Goal: Transaction & Acquisition: Purchase product/service

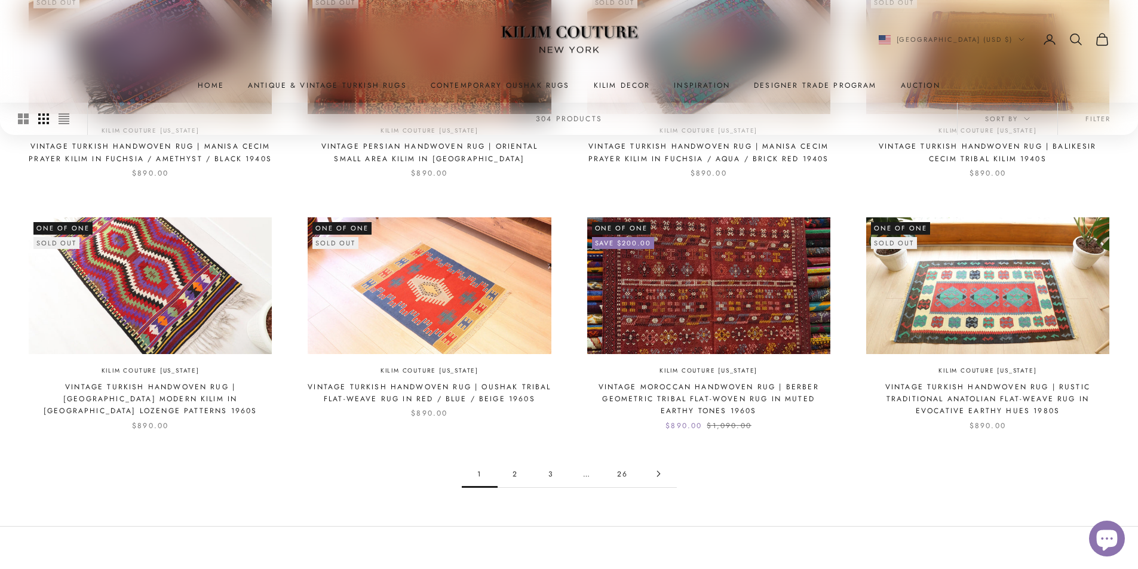
scroll to position [713, 0]
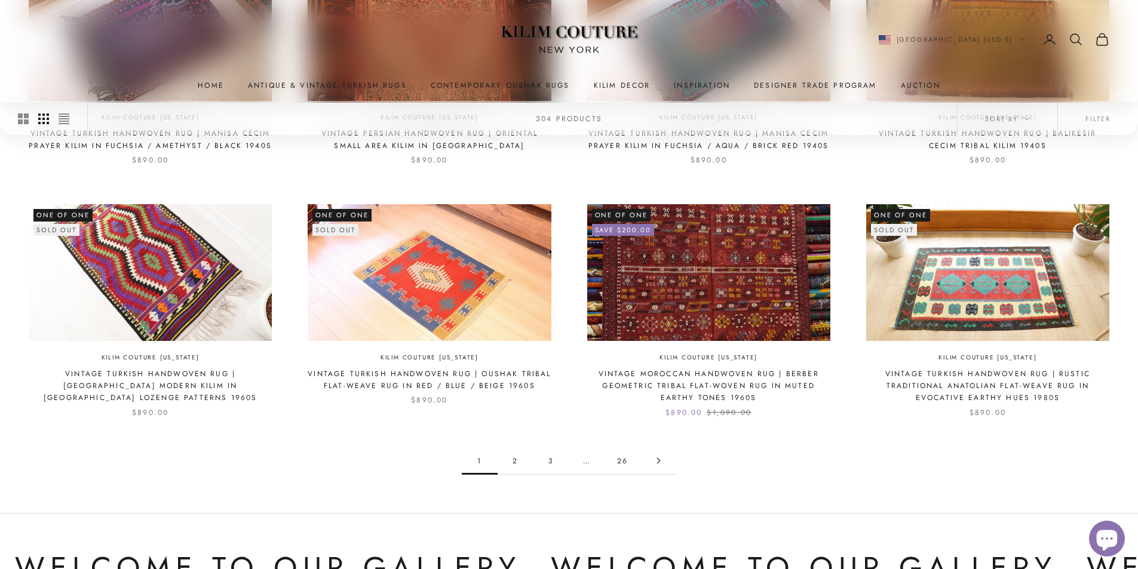
click at [516, 464] on link "2" at bounding box center [516, 460] width 36 height 27
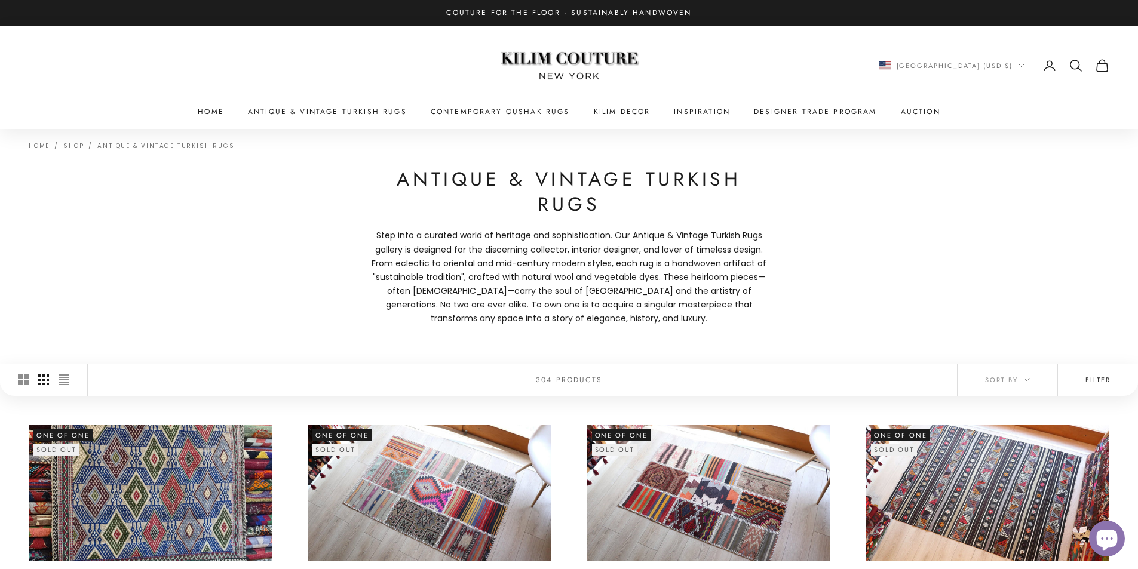
click at [1087, 379] on button "Filter" at bounding box center [1098, 380] width 80 height 32
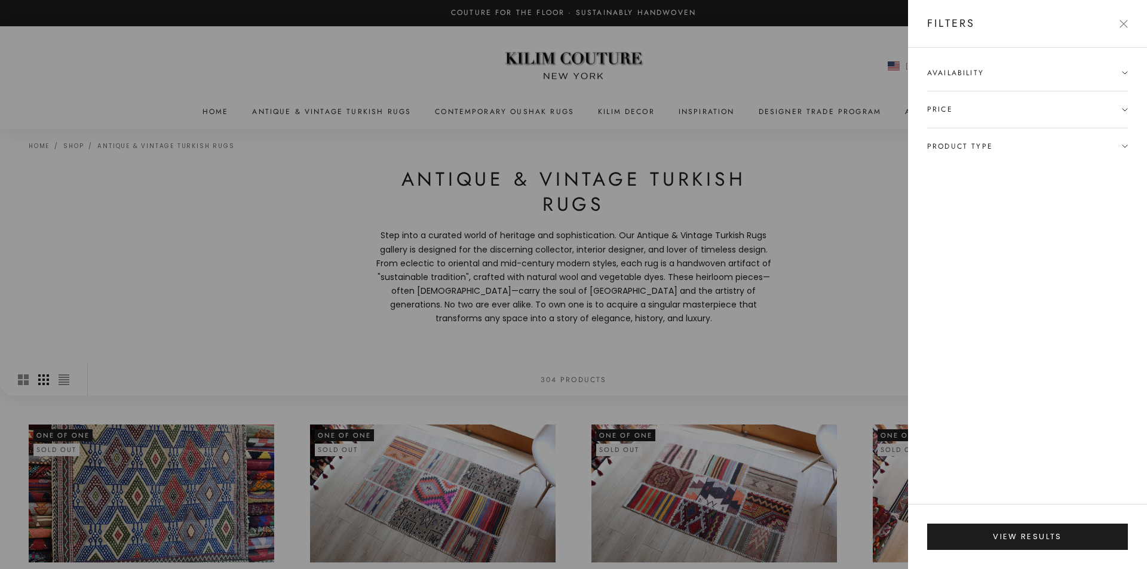
click at [988, 73] on span "Availability" at bounding box center [1027, 79] width 201 height 24
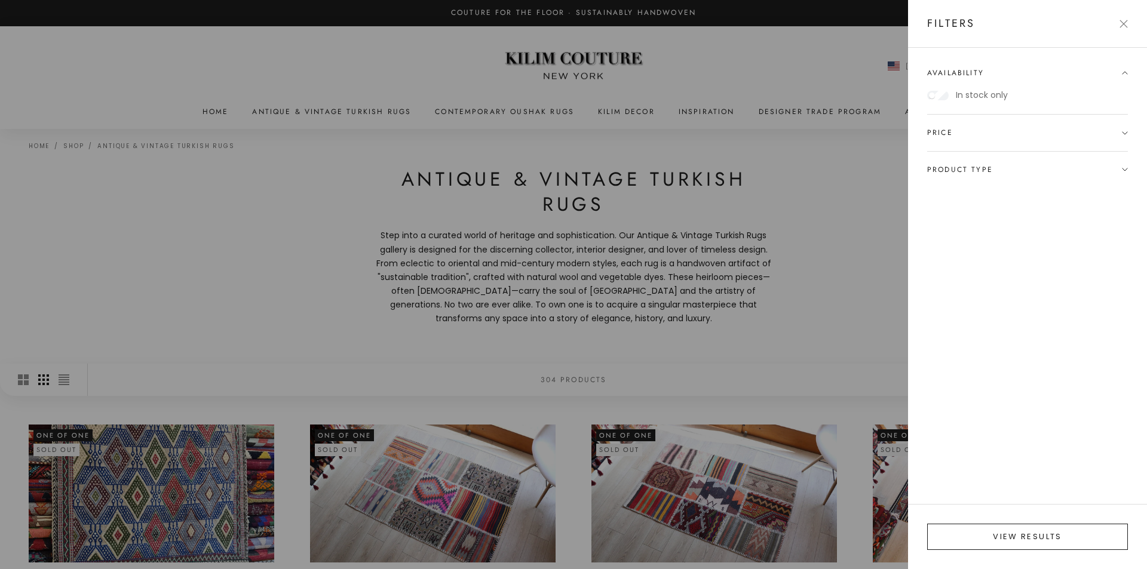
click at [1041, 531] on button "View results" at bounding box center [1027, 537] width 201 height 26
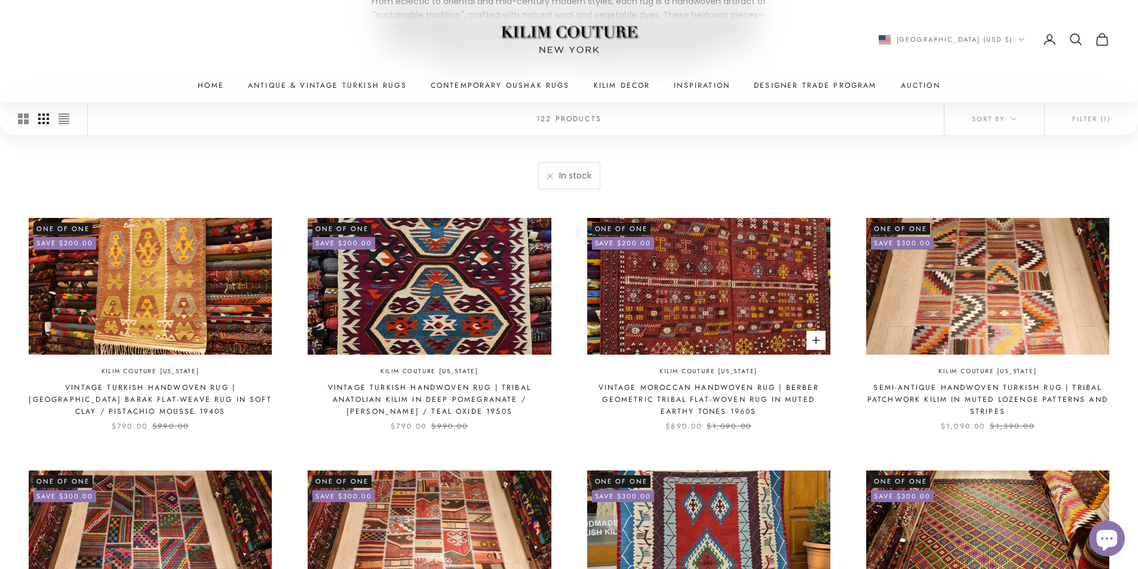
scroll to position [278, 0]
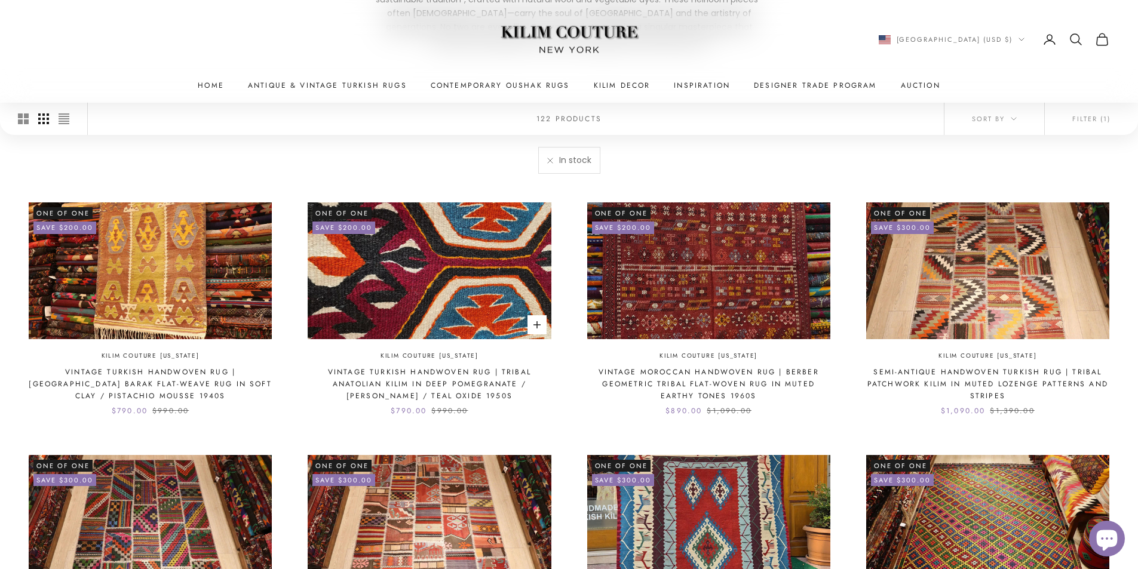
click at [442, 266] on img at bounding box center [429, 271] width 243 height 137
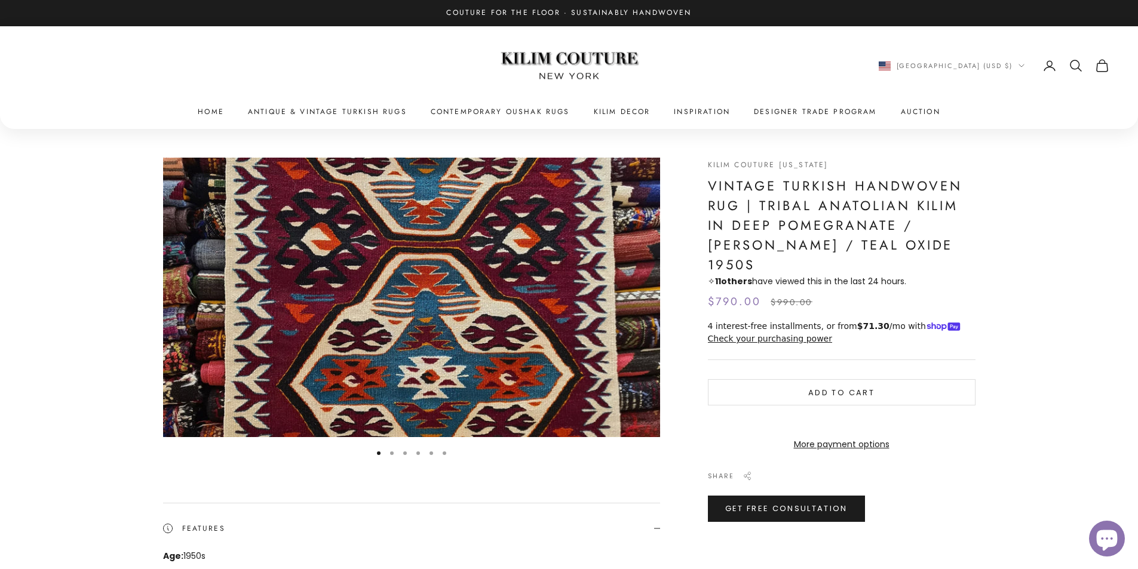
click at [644, 291] on img "Item 1 of 6" at bounding box center [411, 298] width 497 height 280
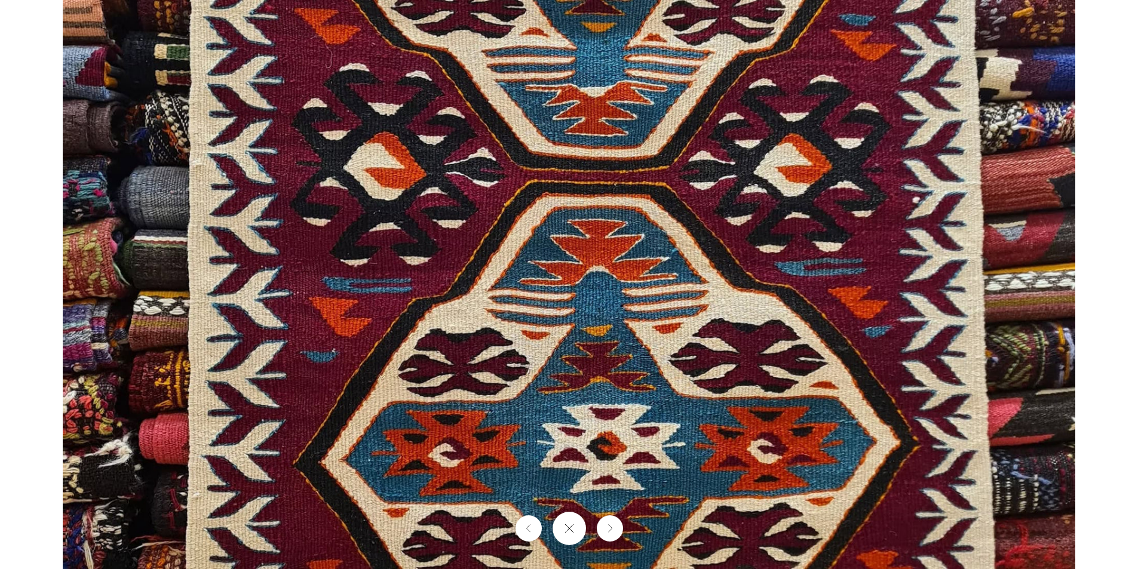
click at [575, 311] on img at bounding box center [569, 284] width 1013 height 569
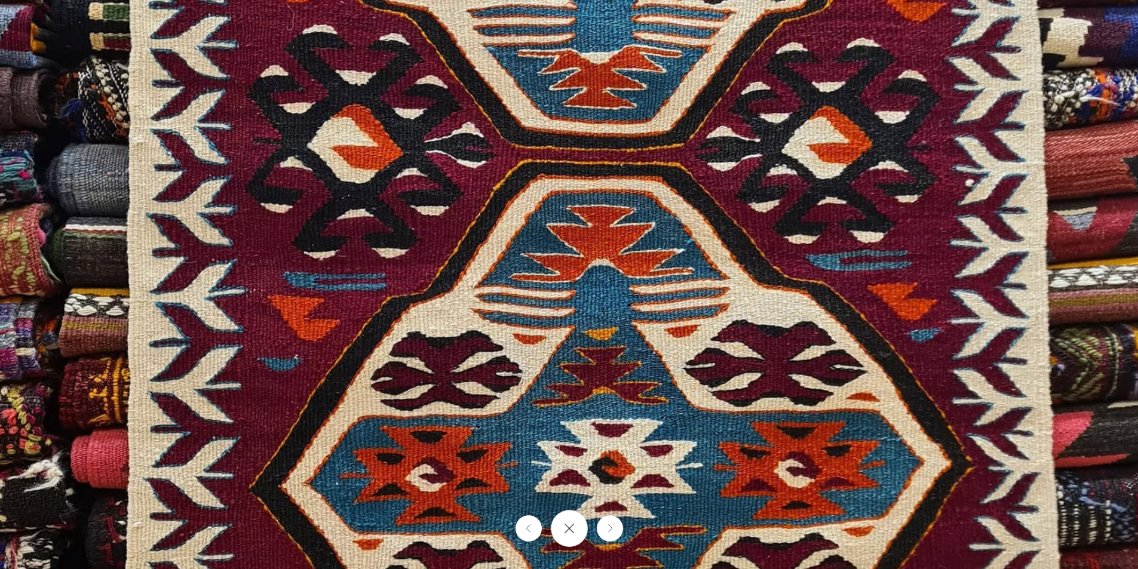
click at [573, 537] on button "Close gallery" at bounding box center [569, 528] width 37 height 37
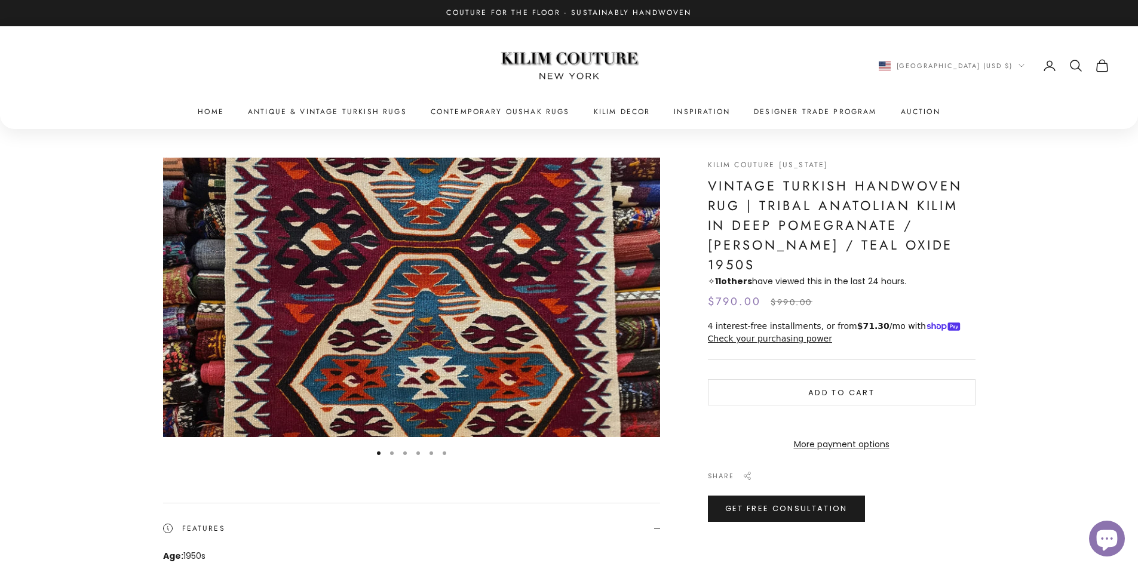
click at [391, 454] on button "Go to item 2" at bounding box center [392, 454] width 4 height 4
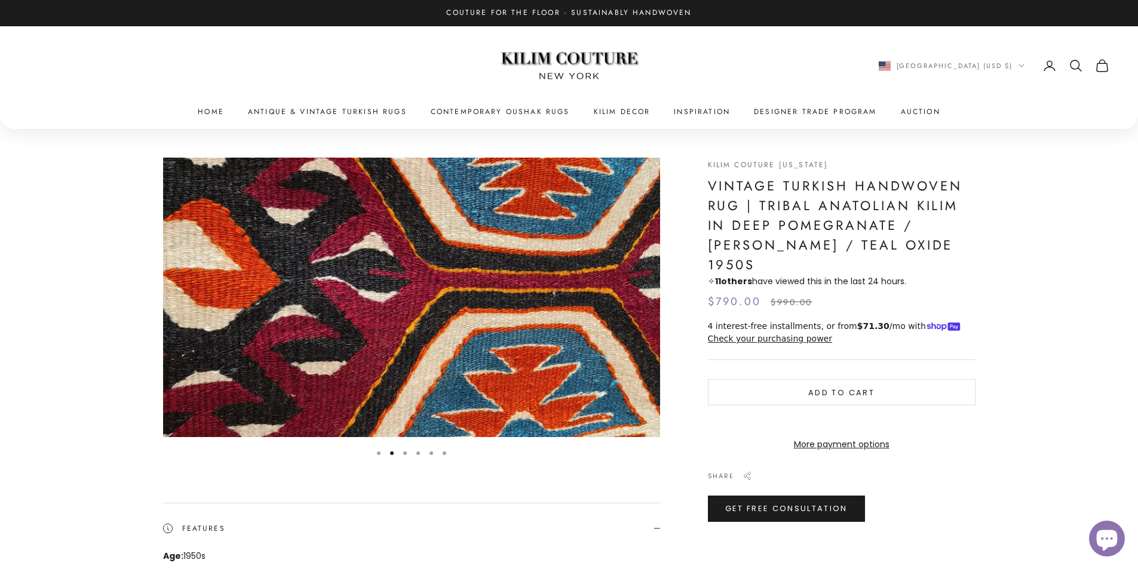
click at [403, 454] on button "Go to item 3" at bounding box center [405, 454] width 4 height 4
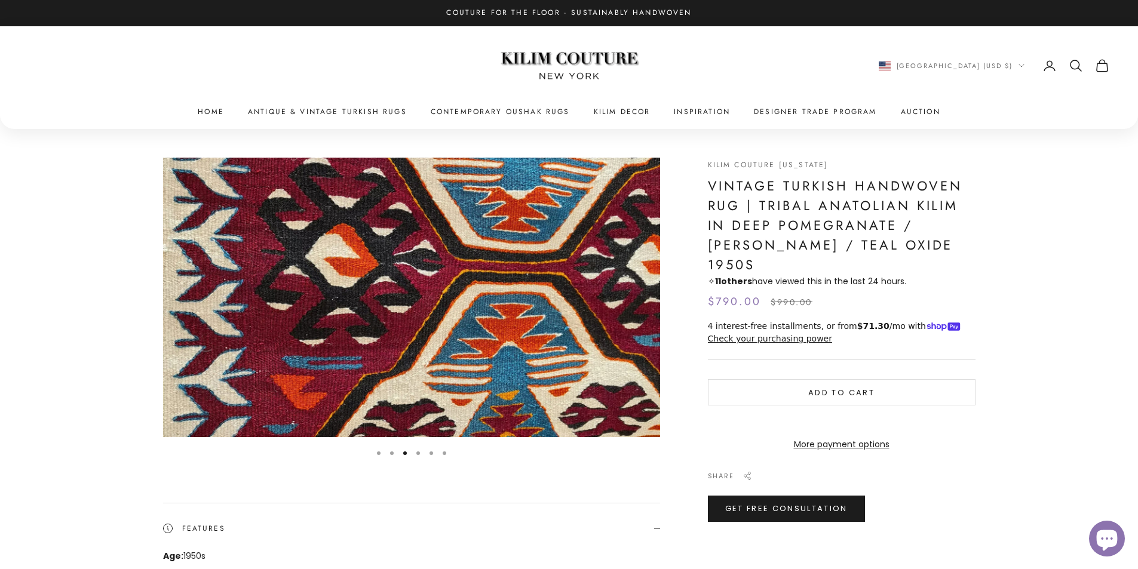
click at [417, 454] on button "Go to item 4" at bounding box center [418, 454] width 4 height 4
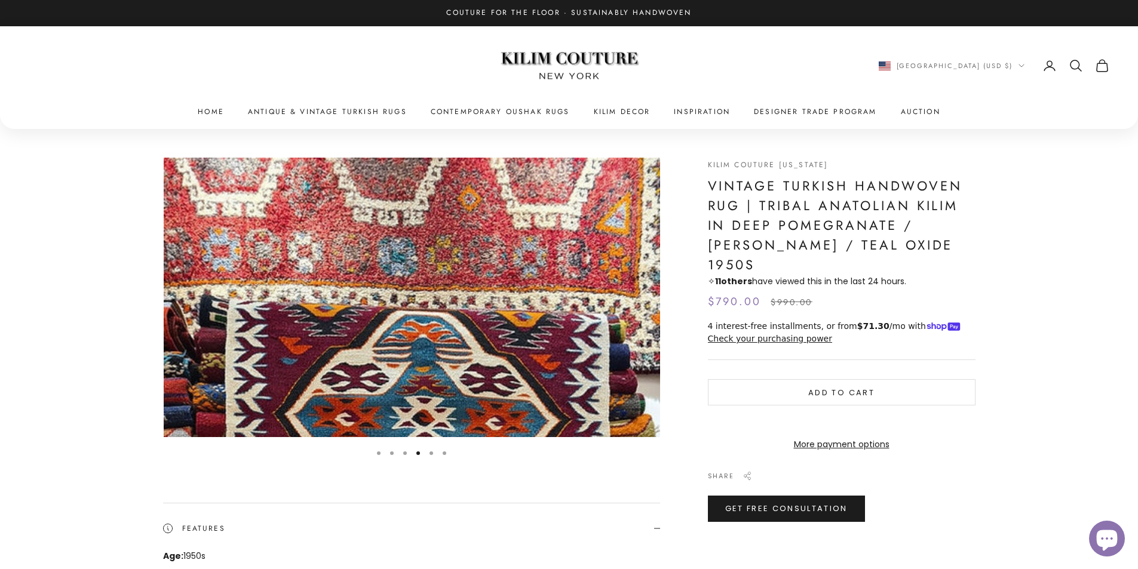
scroll to position [0, 1534]
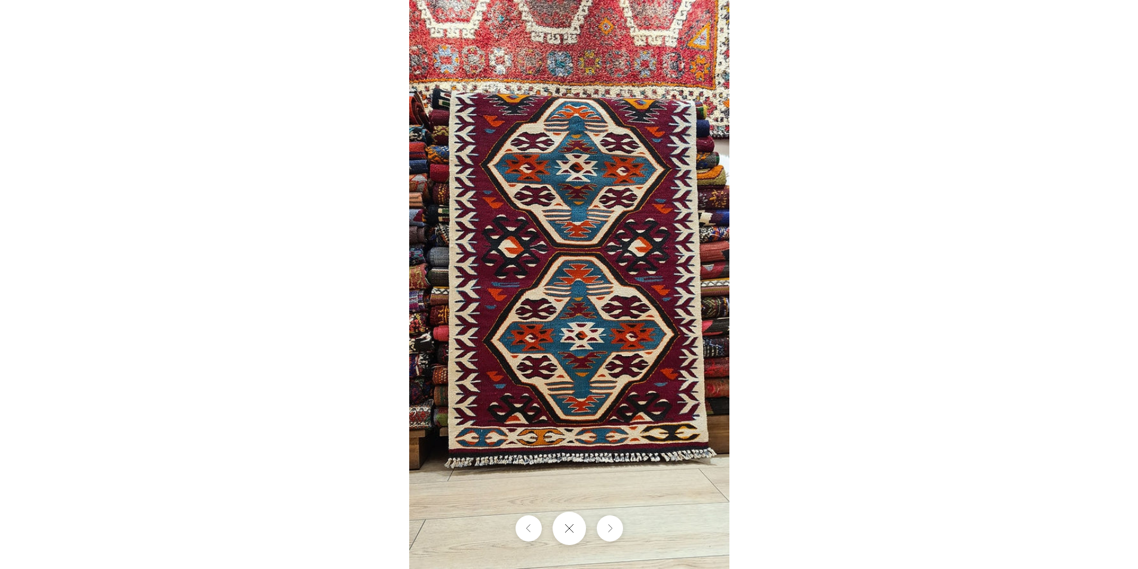
click at [782, 299] on div at bounding box center [569, 284] width 1138 height 569
